Goal: Task Accomplishment & Management: Manage account settings

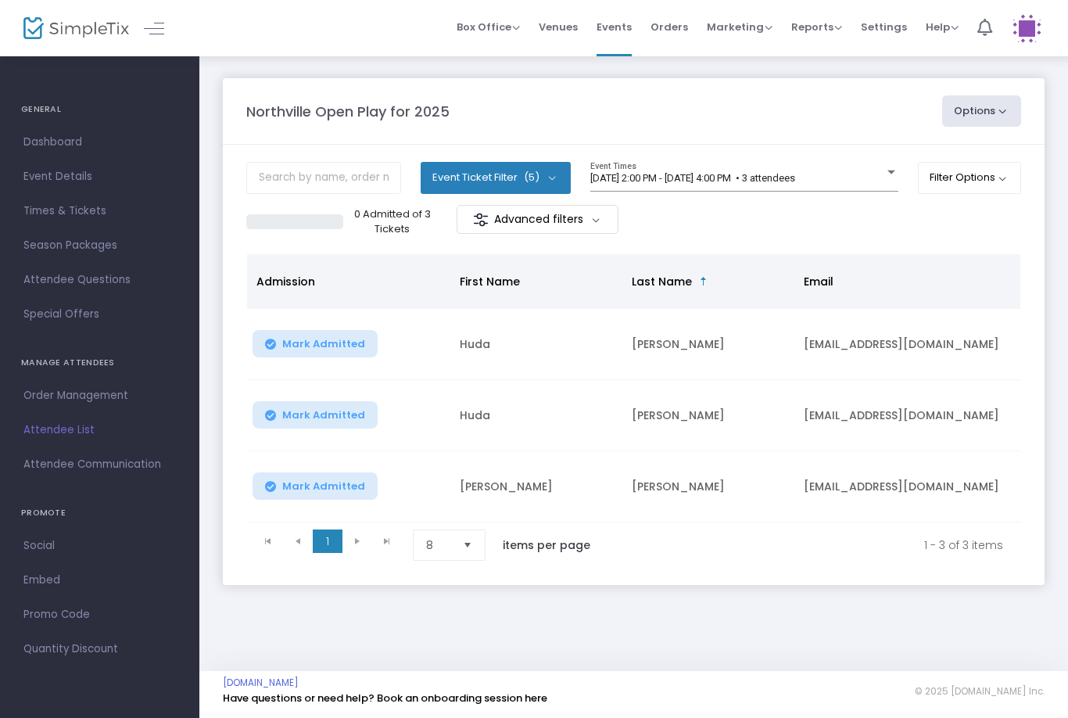
click at [795, 172] on span "[DATE] 2:00 PM - [DATE] 4:00 PM • 3 attendees" at bounding box center [692, 178] width 205 height 12
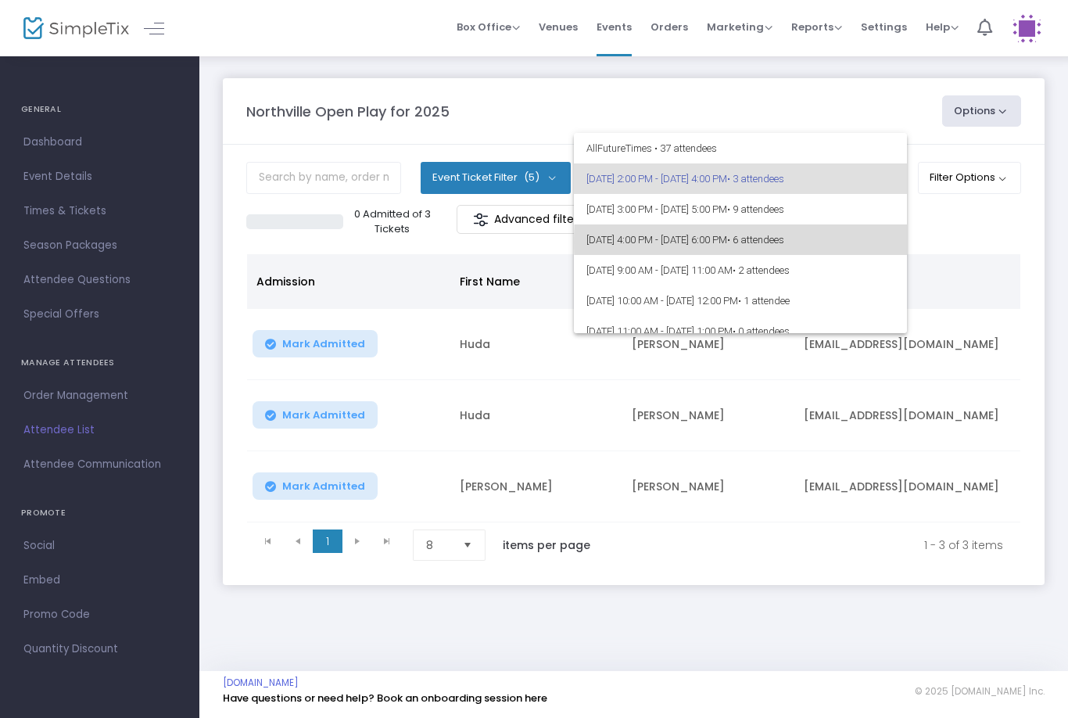
click at [784, 242] on span "• 6 attendees" at bounding box center [755, 240] width 57 height 12
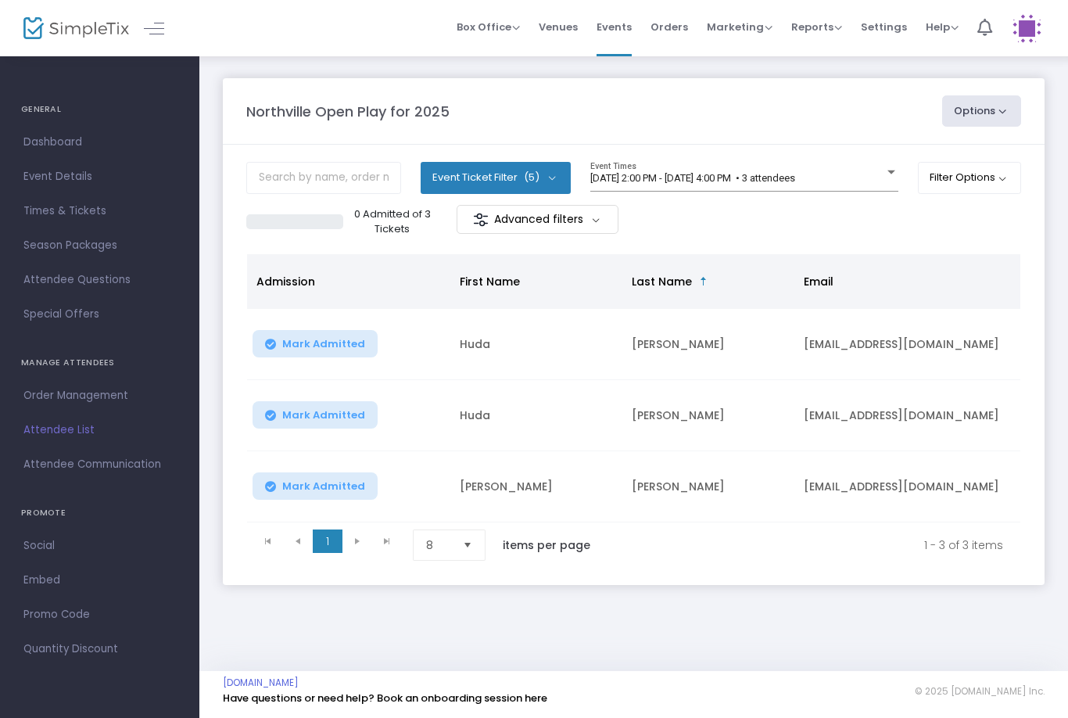
click at [779, 162] on div "[DATE] 2:00 PM - [DATE] 4:00 PM • 3 attendees Event Times" at bounding box center [744, 177] width 308 height 30
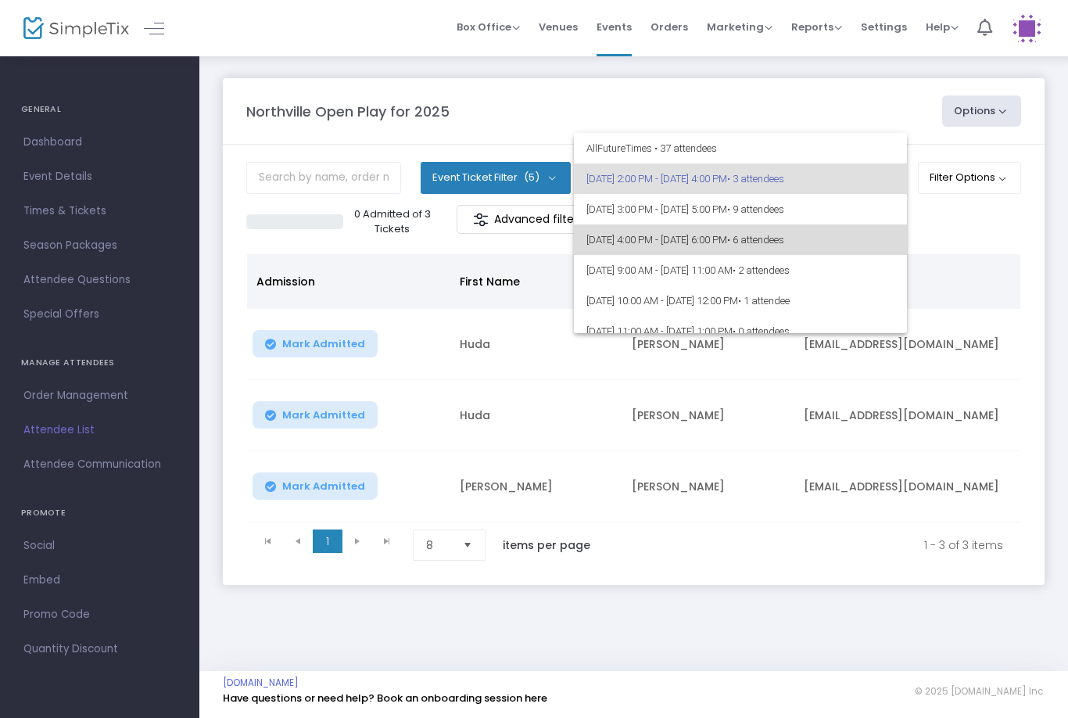
click at [823, 254] on span "[DATE] 4:00 PM - [DATE] 6:00 PM • 6 attendees" at bounding box center [740, 239] width 308 height 30
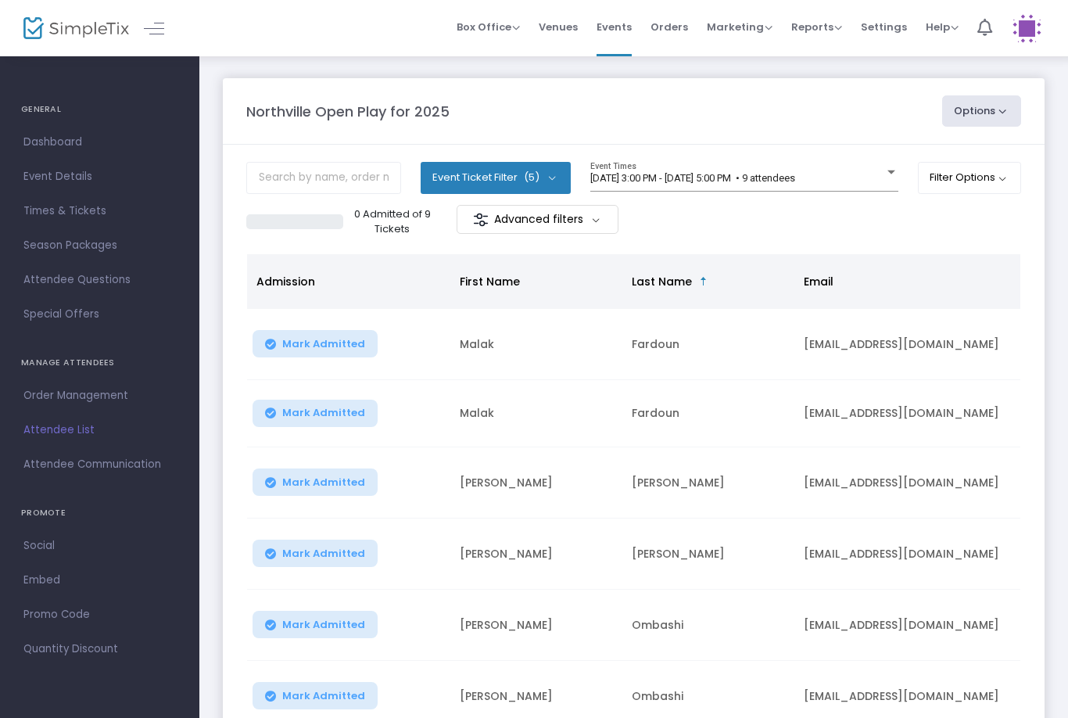
click at [824, 163] on div "9/20/2025 @ 3:00 PM - 9/20/2025 @ 5:00 PM • 9 attendees Event Times" at bounding box center [744, 177] width 308 height 30
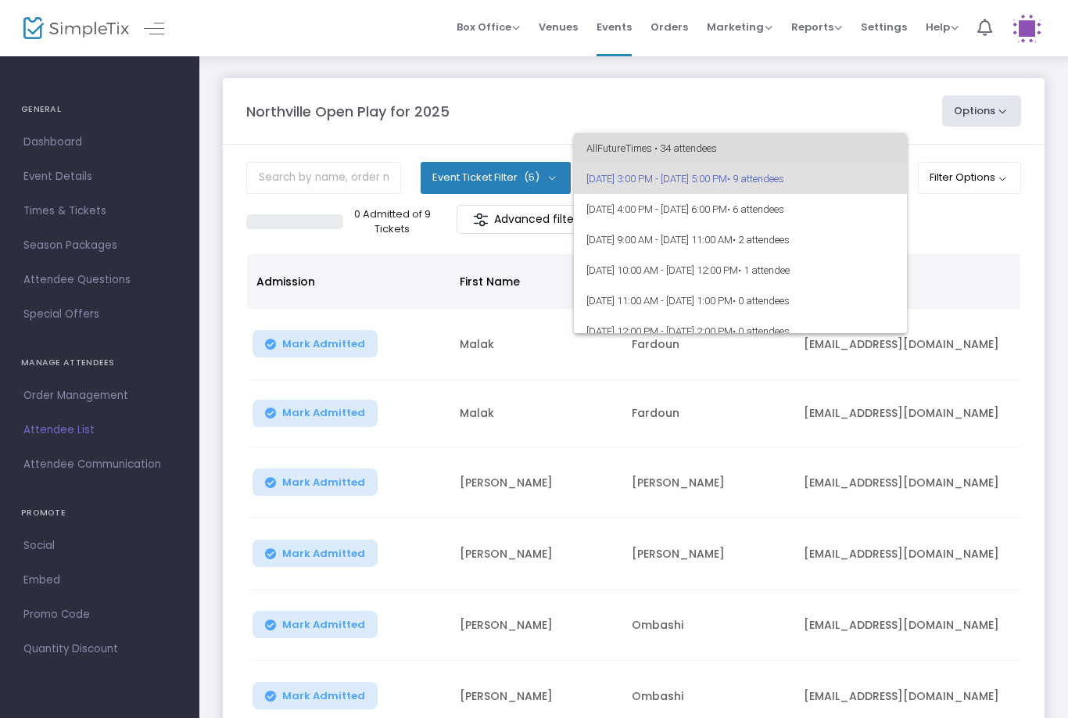
click at [822, 163] on span "All Future Times • 34 attendees" at bounding box center [740, 148] width 308 height 30
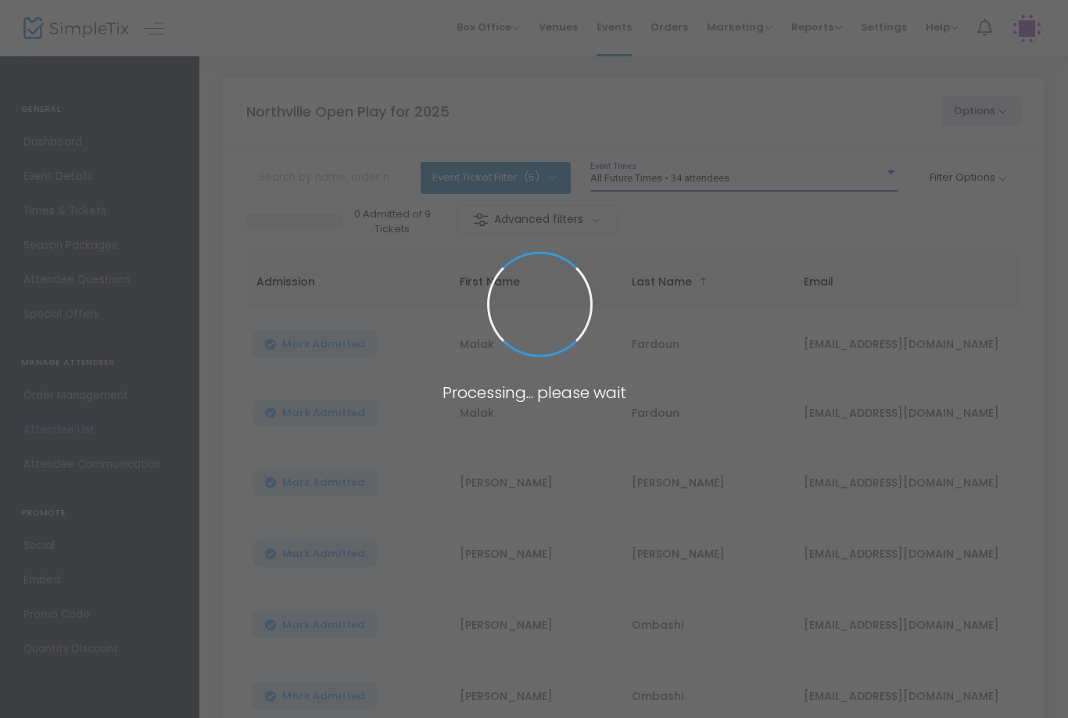
click at [713, 180] on span at bounding box center [534, 359] width 1068 height 718
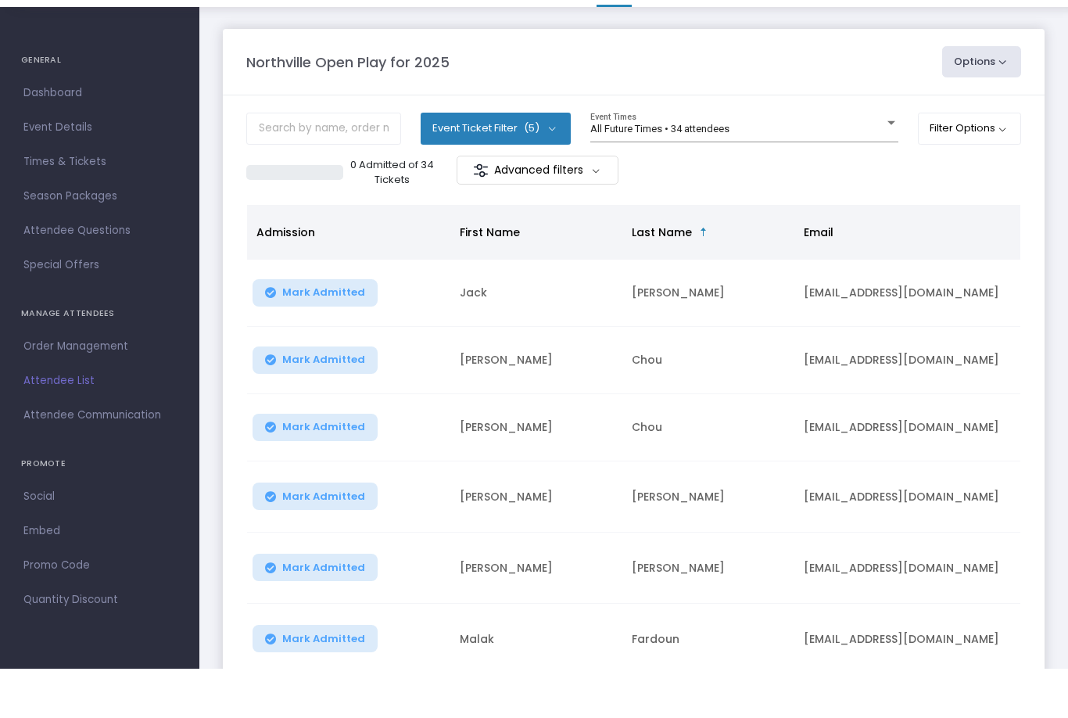
scroll to position [49, 0]
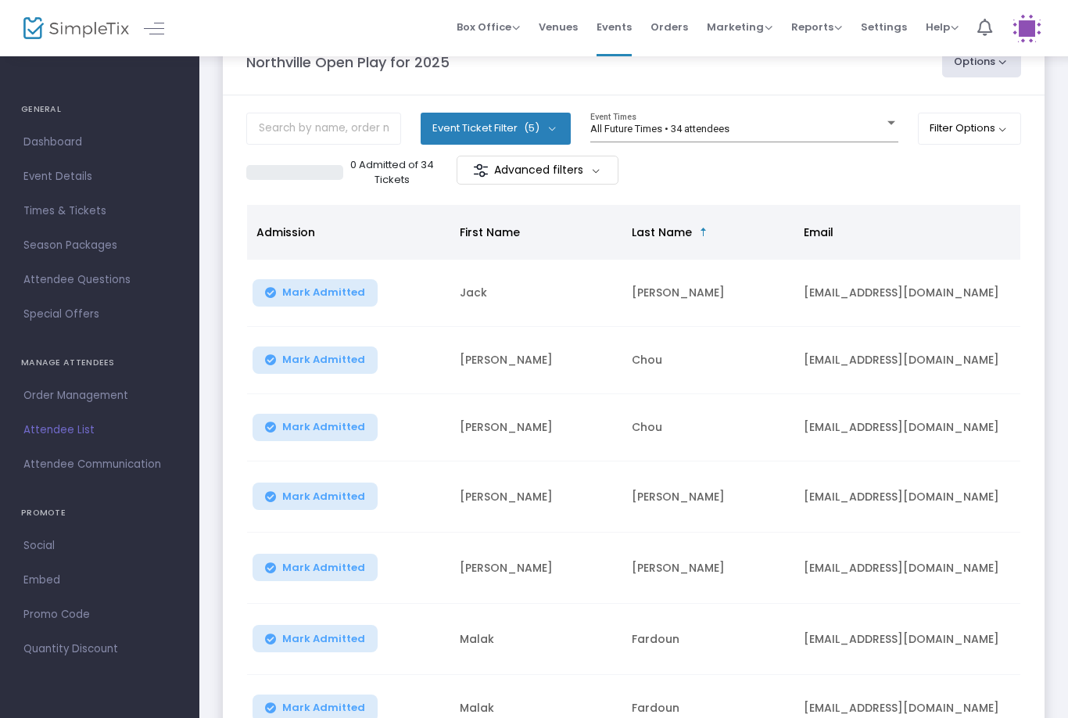
click at [704, 123] on span "All Future Times • 34 attendees" at bounding box center [659, 129] width 139 height 12
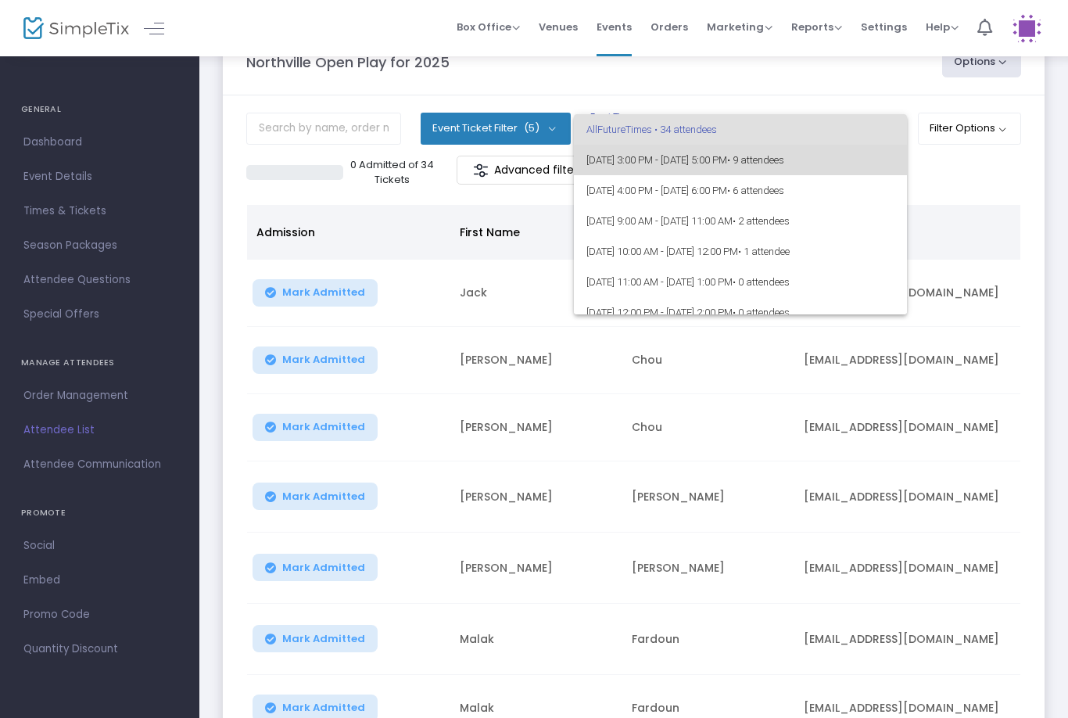
click at [784, 165] on span "• 9 attendees" at bounding box center [755, 160] width 57 height 12
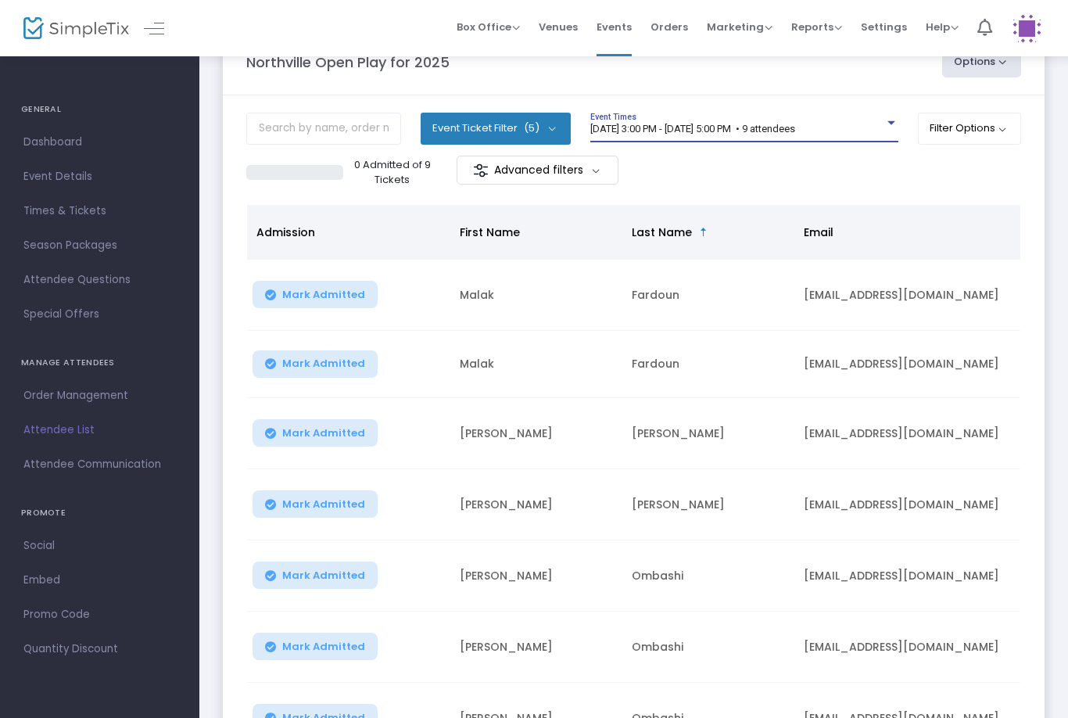
click at [794, 119] on div "9/20/2025 @ 3:00 PM - 9/20/2025 @ 5:00 PM • 9 attendees Event Times" at bounding box center [744, 128] width 308 height 30
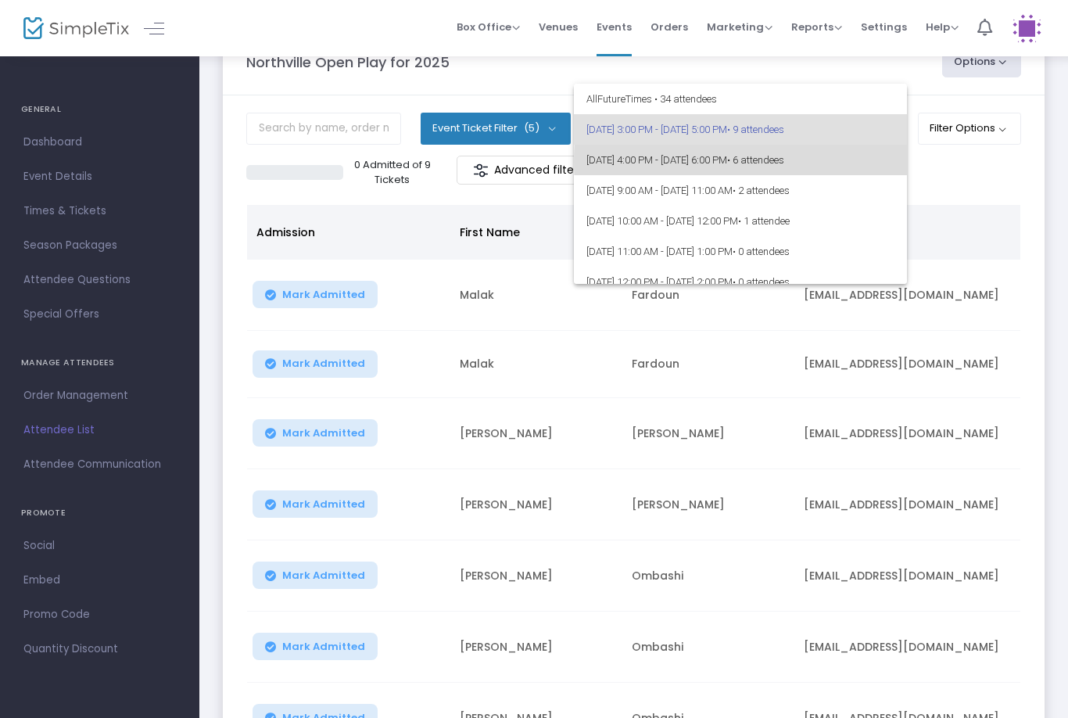
click at [784, 161] on span "• 6 attendees" at bounding box center [755, 160] width 57 height 12
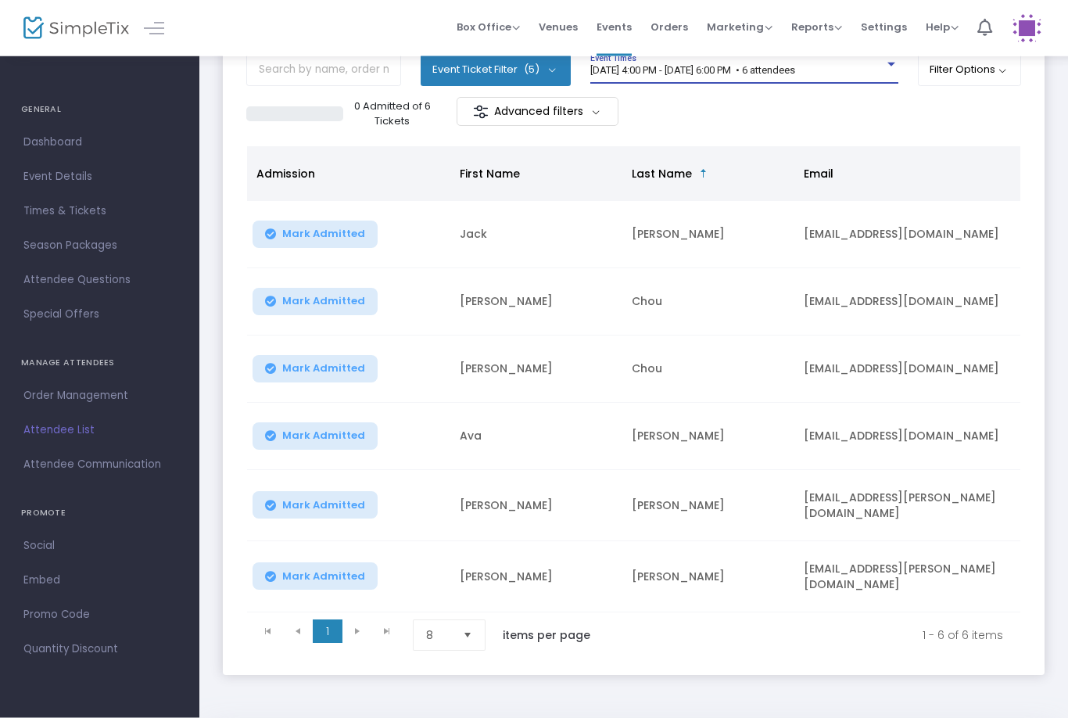
scroll to position [0, 0]
